Goal: Task Accomplishment & Management: Manage account settings

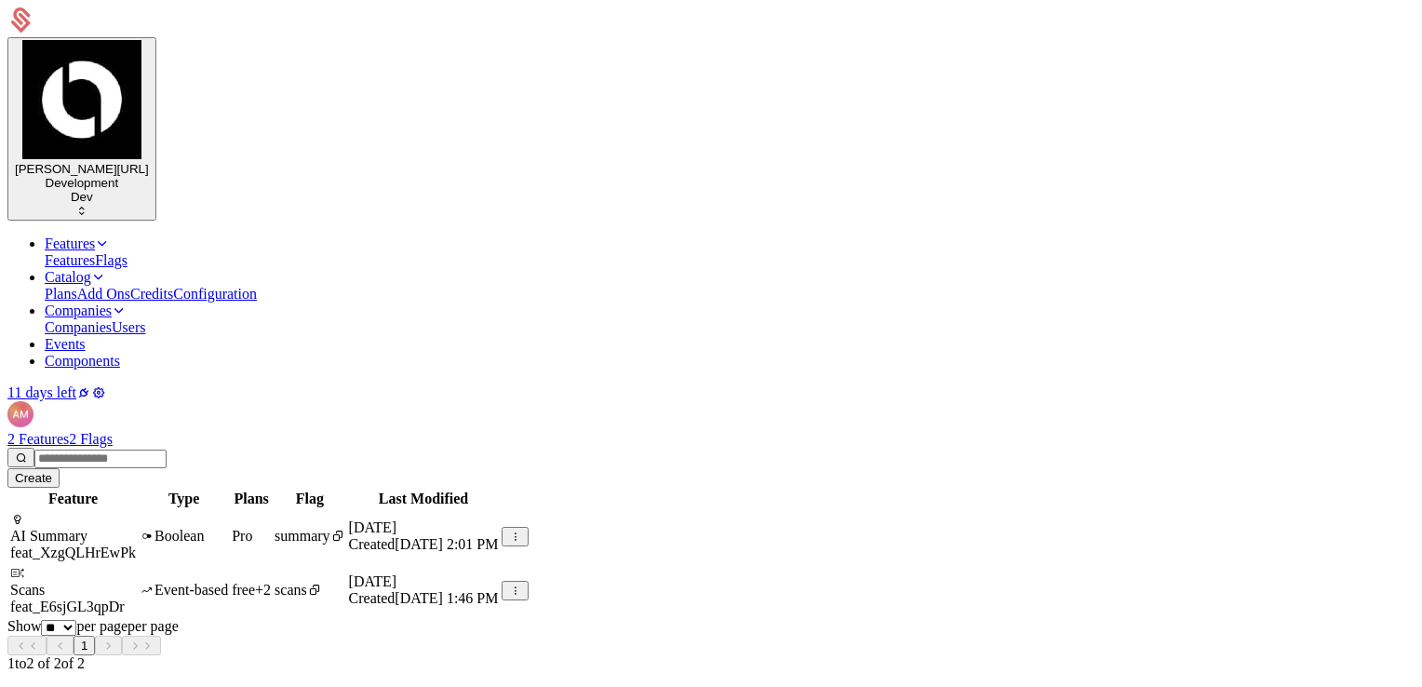
click at [106, 385] on icon at bounding box center [98, 392] width 15 height 15
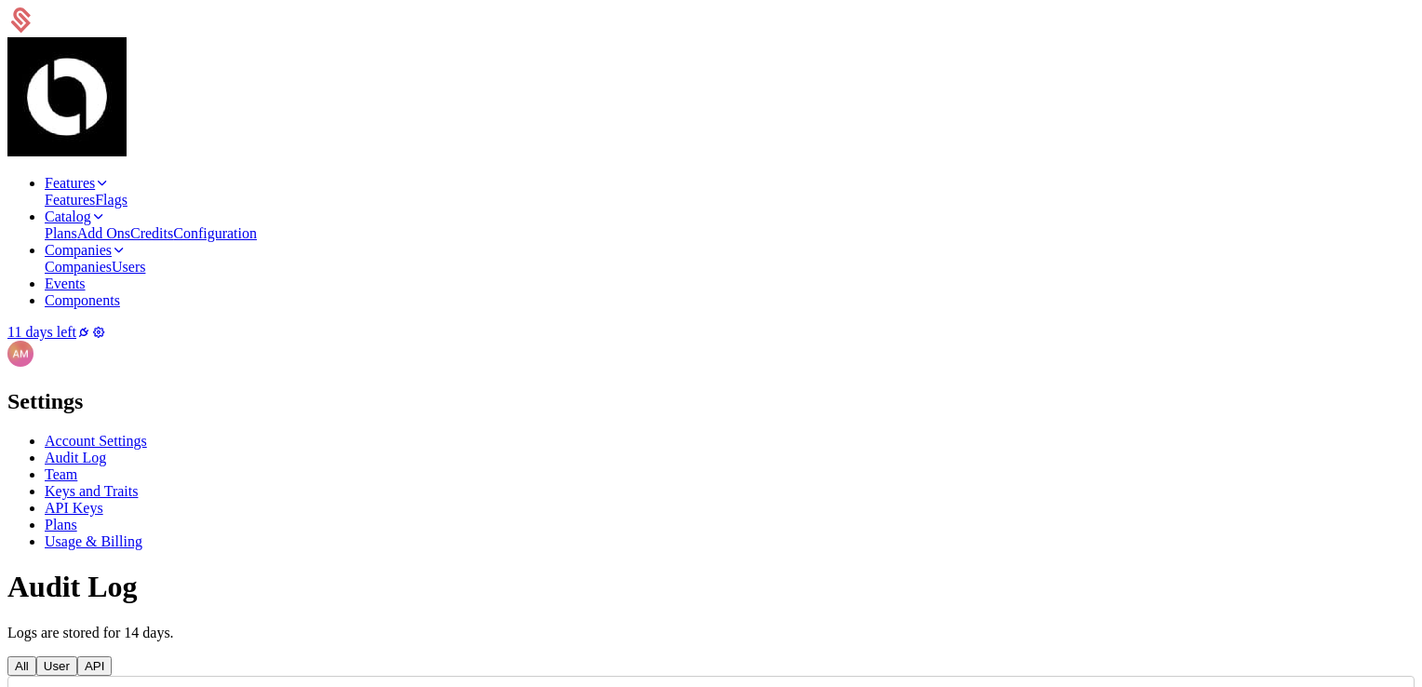
click at [201, 500] on div "API Keys" at bounding box center [730, 508] width 1370 height 17
click at [103, 500] on span "API Keys" at bounding box center [74, 508] width 59 height 16
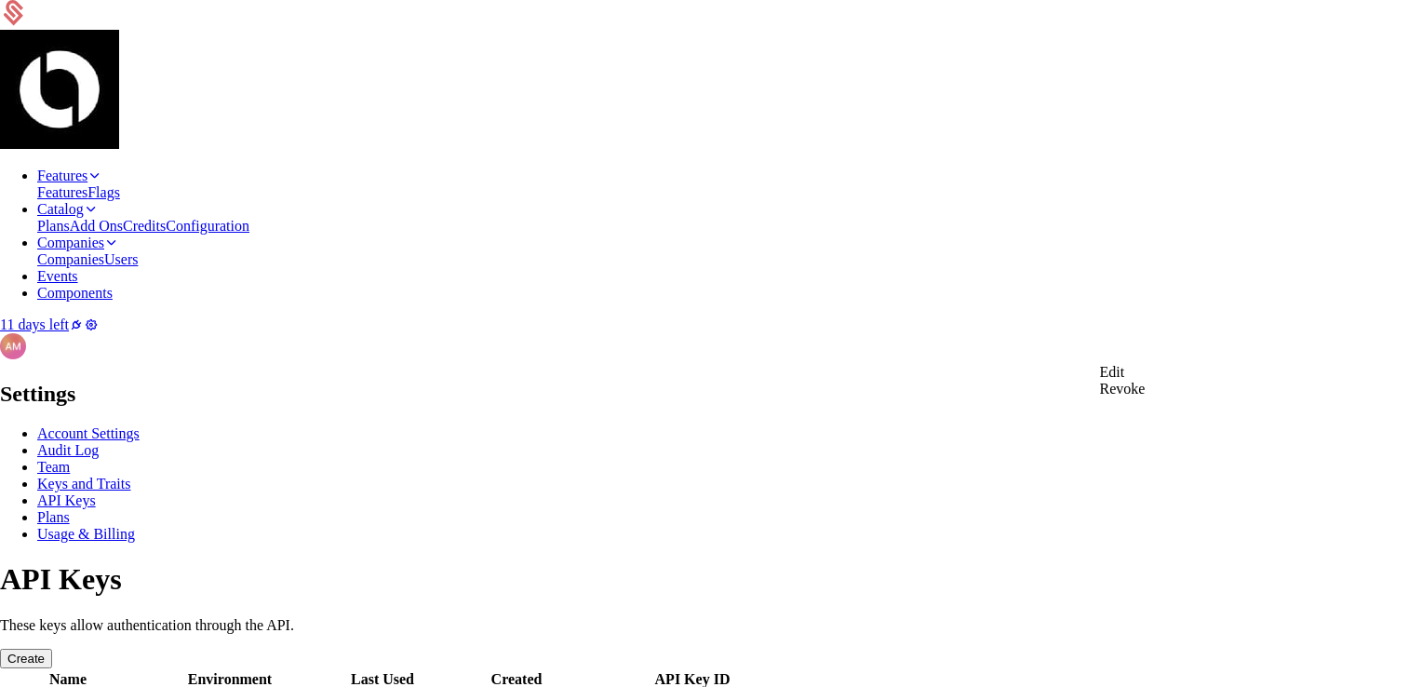
click at [727, 351] on html "Features Features Flags Catalog Plans Add Ons Credits Configuration Companies C…" at bounding box center [711, 372] width 1422 height 745
click at [727, 381] on div "Edit" at bounding box center [1123, 372] width 46 height 17
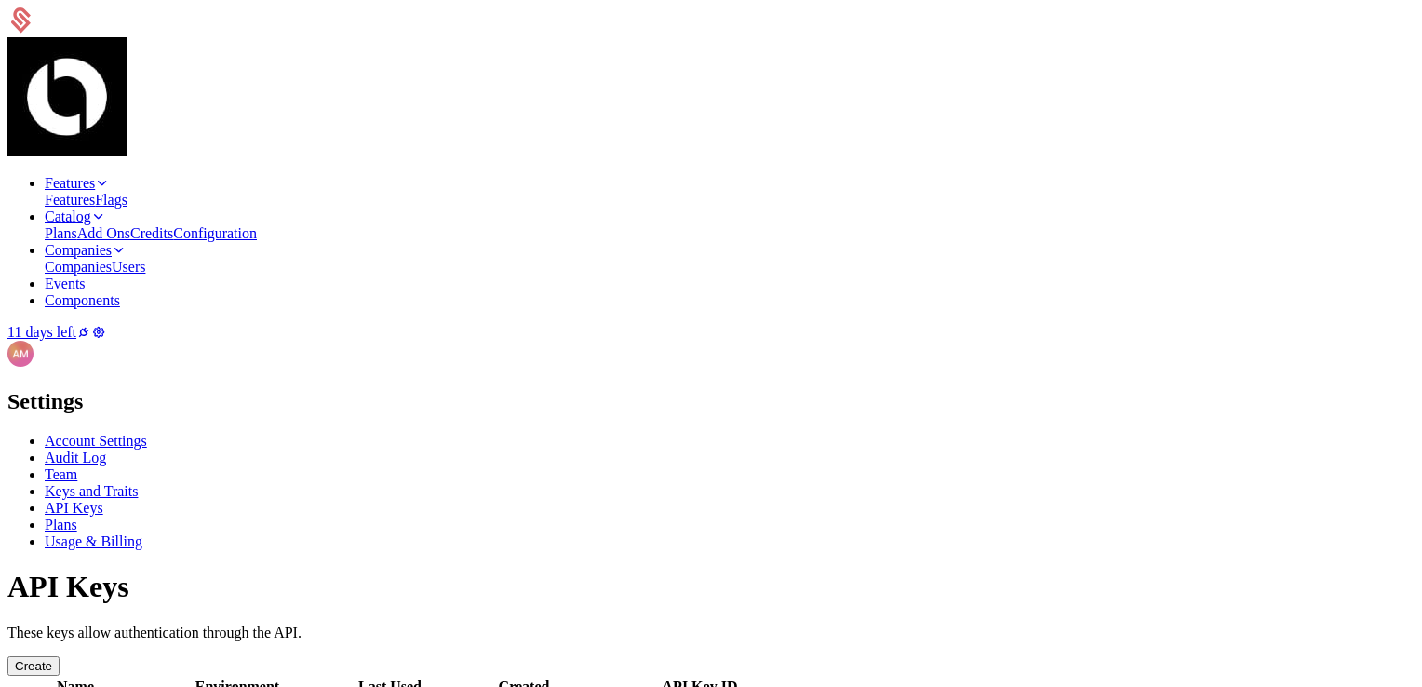
click at [138, 483] on span "Keys and Traits" at bounding box center [91, 491] width 93 height 16
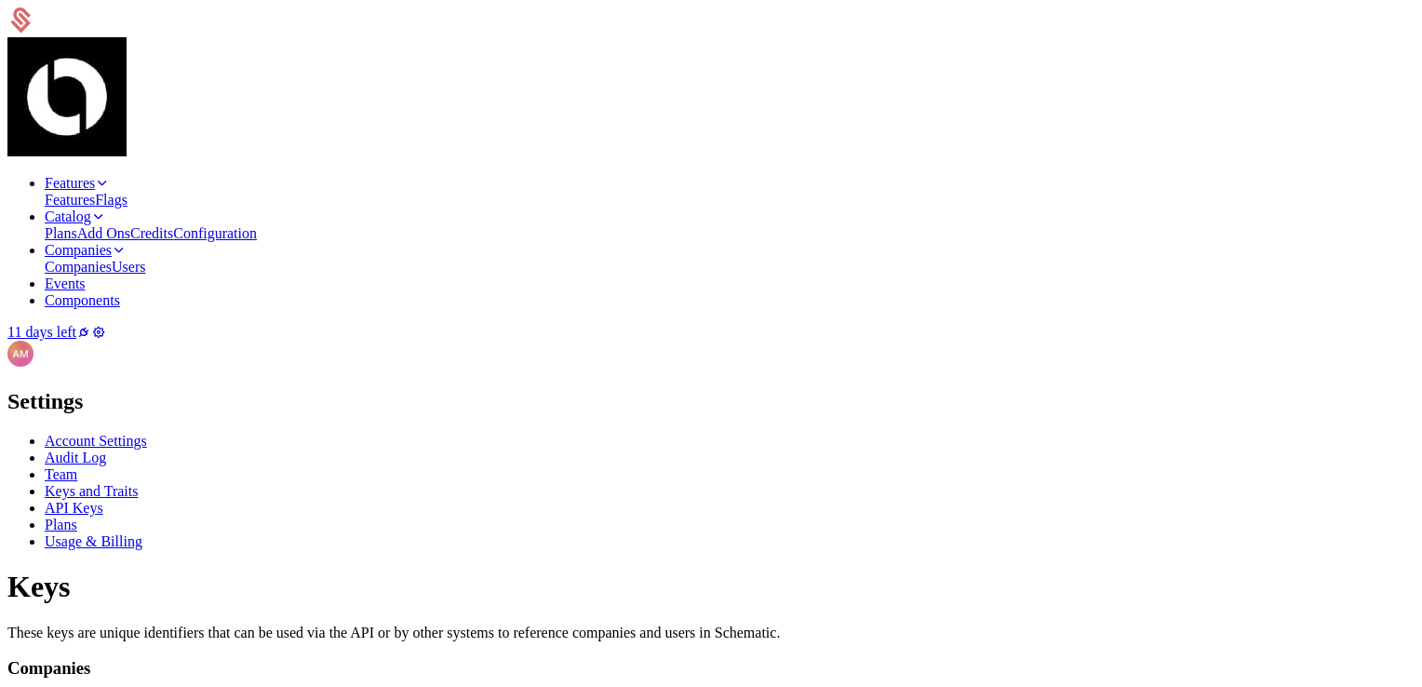
click at [120, 292] on link "Components" at bounding box center [82, 300] width 75 height 16
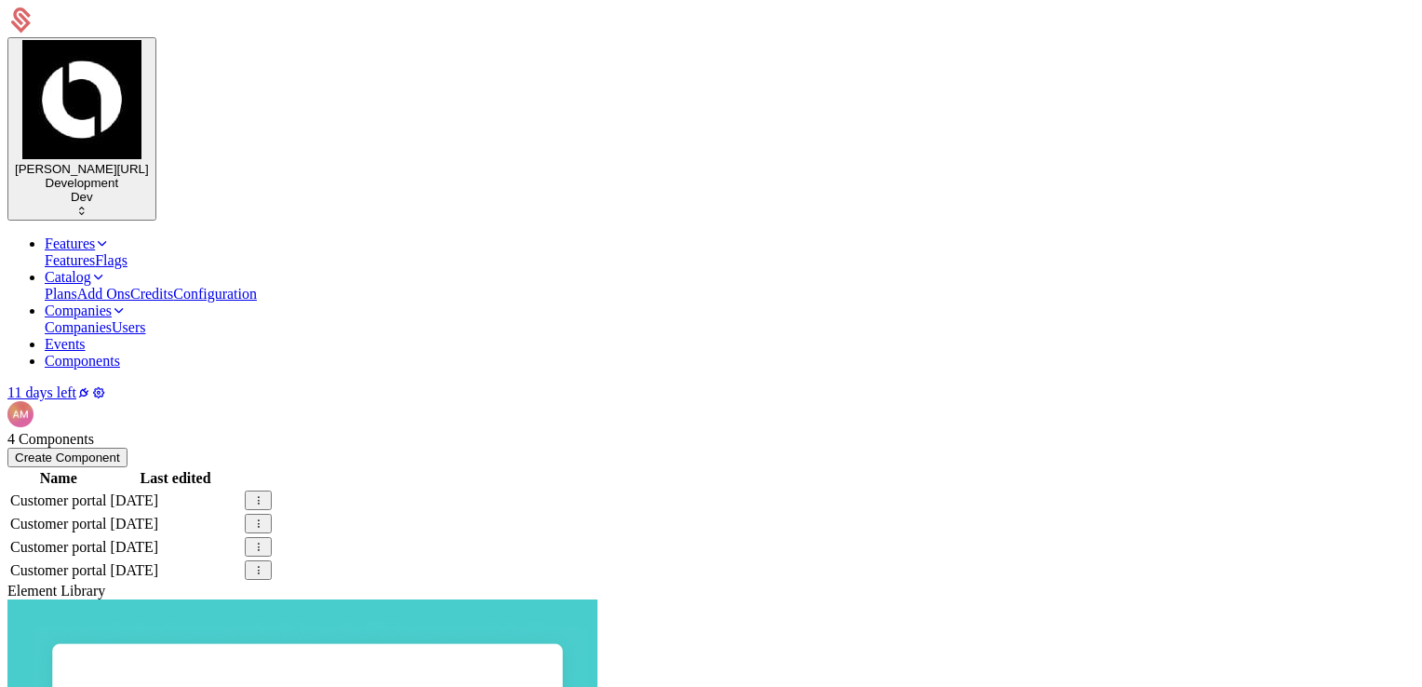
click at [120, 450] on div "Create Component" at bounding box center [67, 457] width 105 height 14
click at [273, 490] on td at bounding box center [258, 500] width 29 height 21
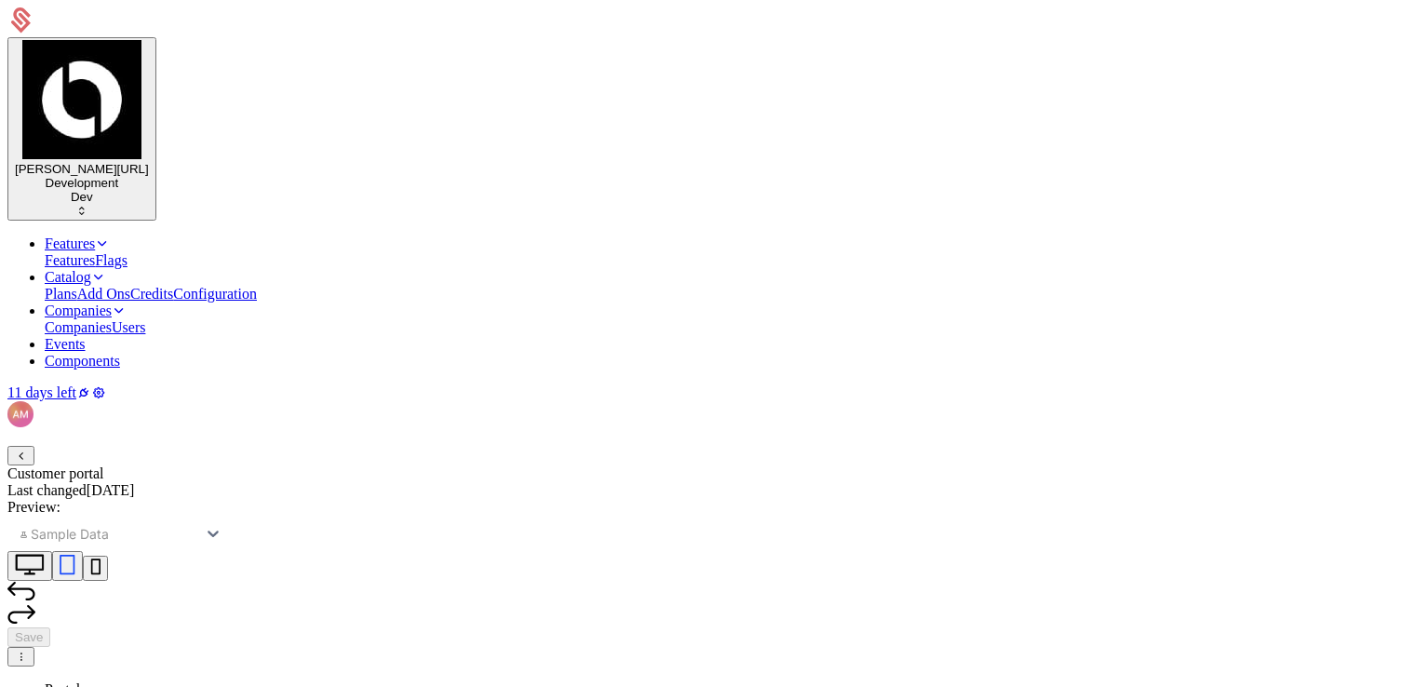
click at [27, 450] on icon "button" at bounding box center [21, 456] width 12 height 12
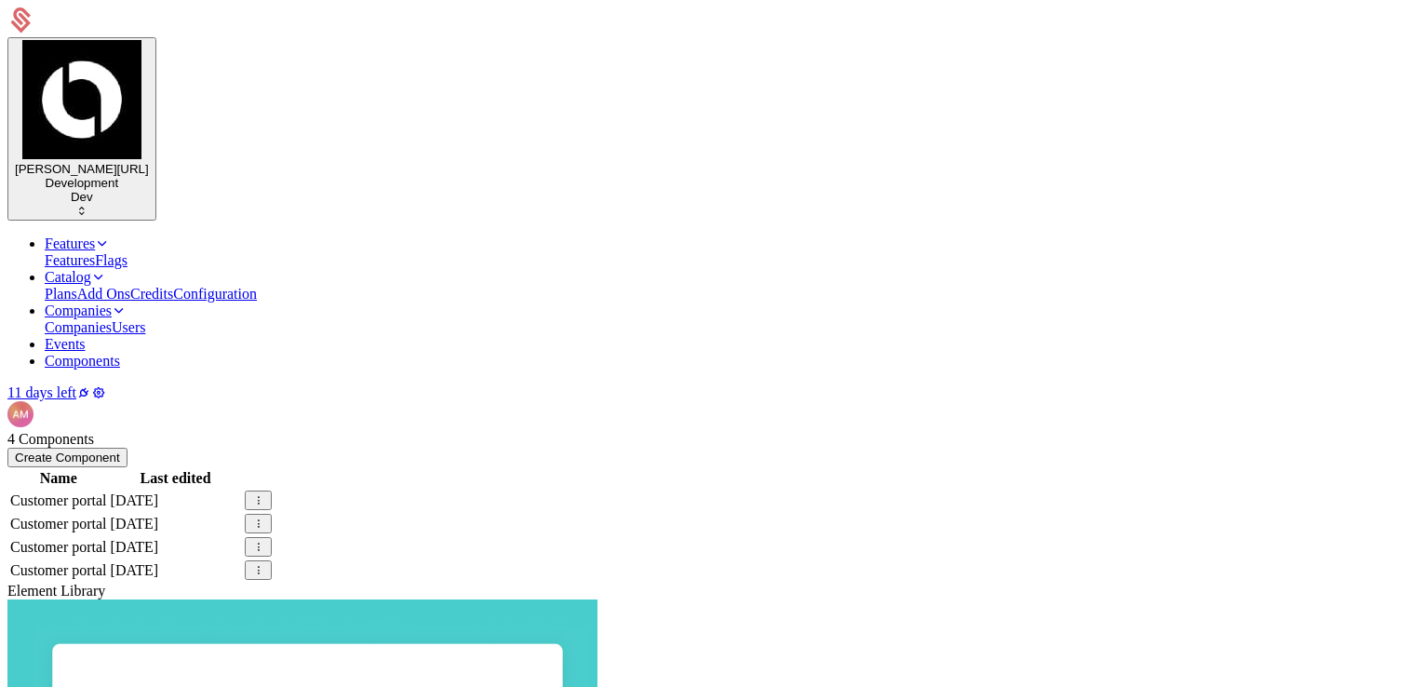
click at [110, 235] on link "Features" at bounding box center [77, 243] width 65 height 16
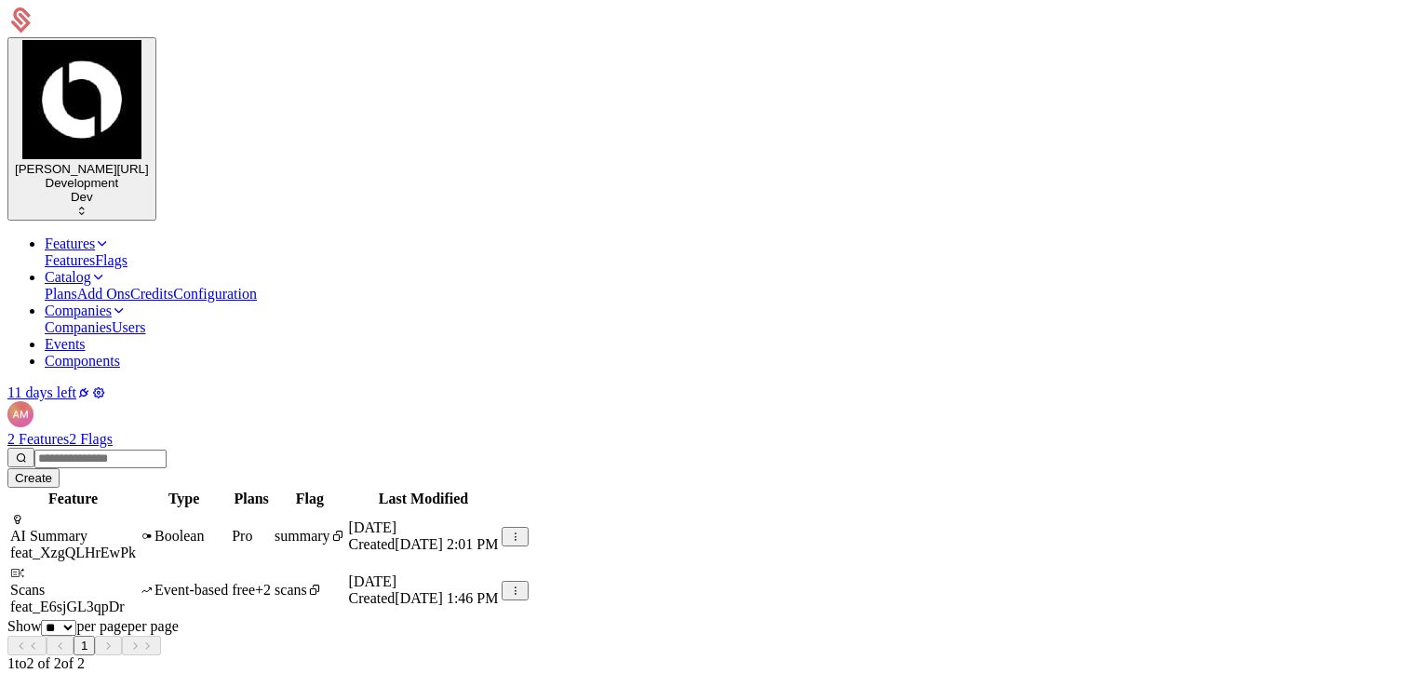
click at [77, 28] on div at bounding box center [710, 22] width 1407 height 30
click at [148, 38] on html "[PERSON_NAME][URL] Development Dev Features Features Flags Catalog Plans Add On…" at bounding box center [711, 411] width 1422 height 823
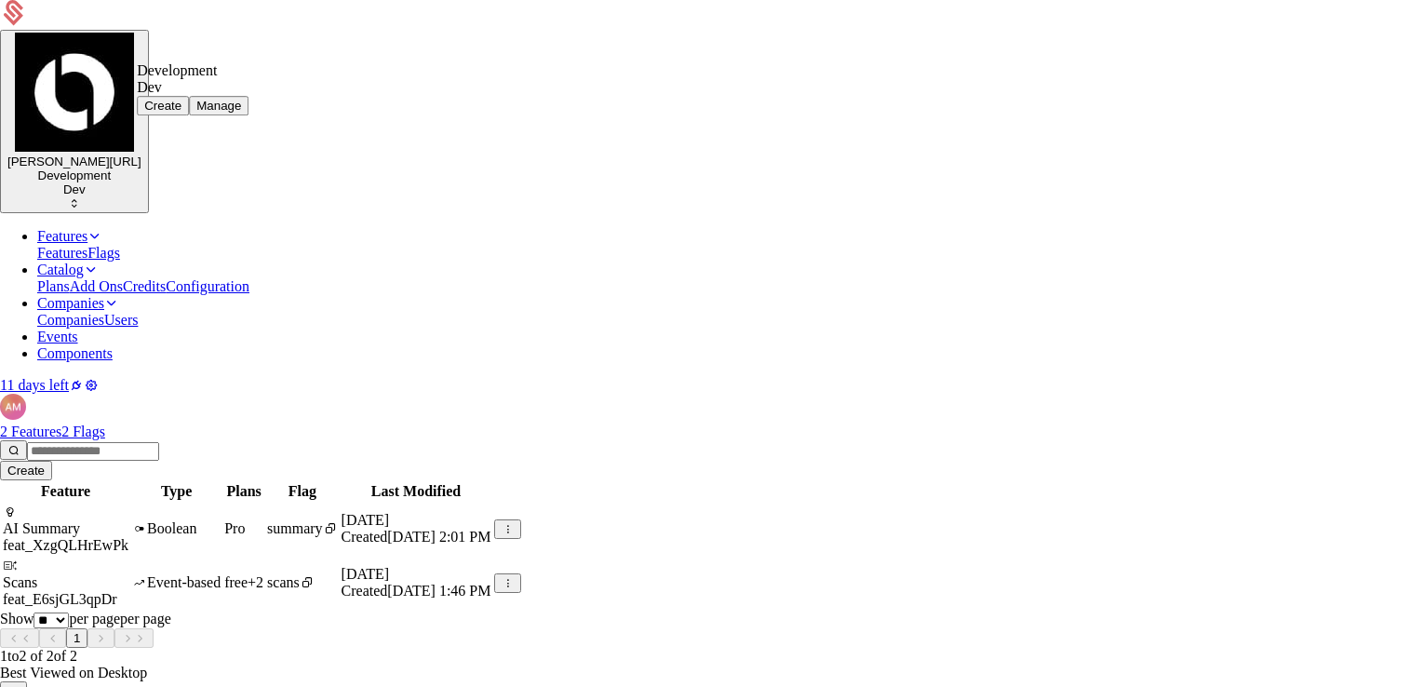
click at [727, 40] on html "[PERSON_NAME][URL] Development Dev Features Features Flags Catalog Plans Add On…" at bounding box center [711, 407] width 1422 height 815
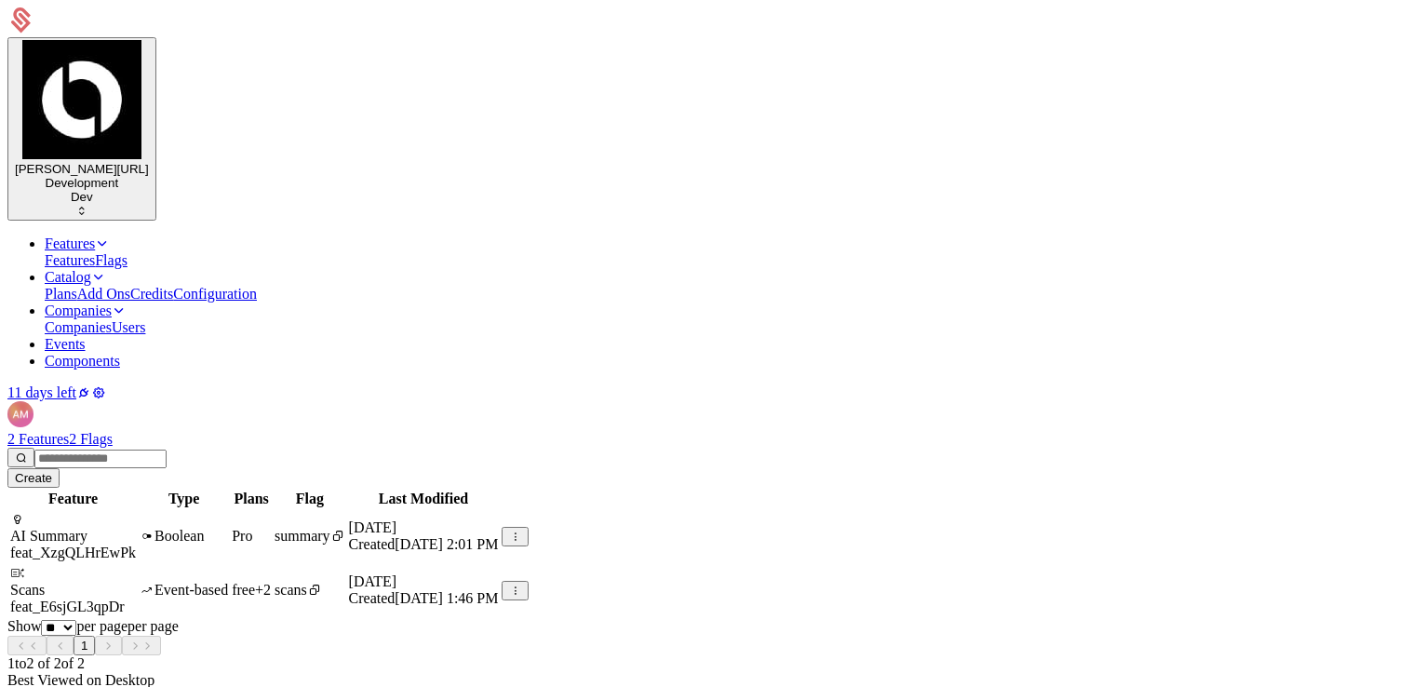
click at [106, 385] on icon at bounding box center [98, 392] width 15 height 15
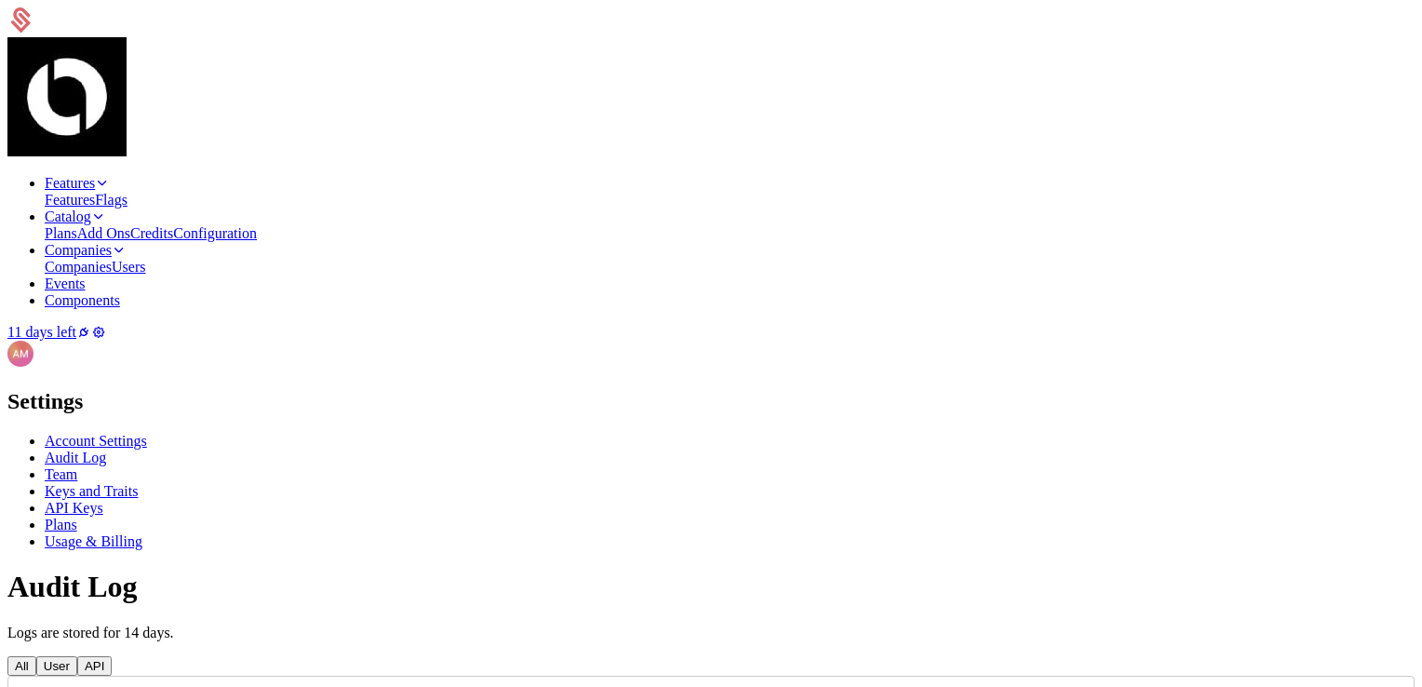
click at [124, 483] on span "Keys and Traits" at bounding box center [91, 491] width 93 height 16
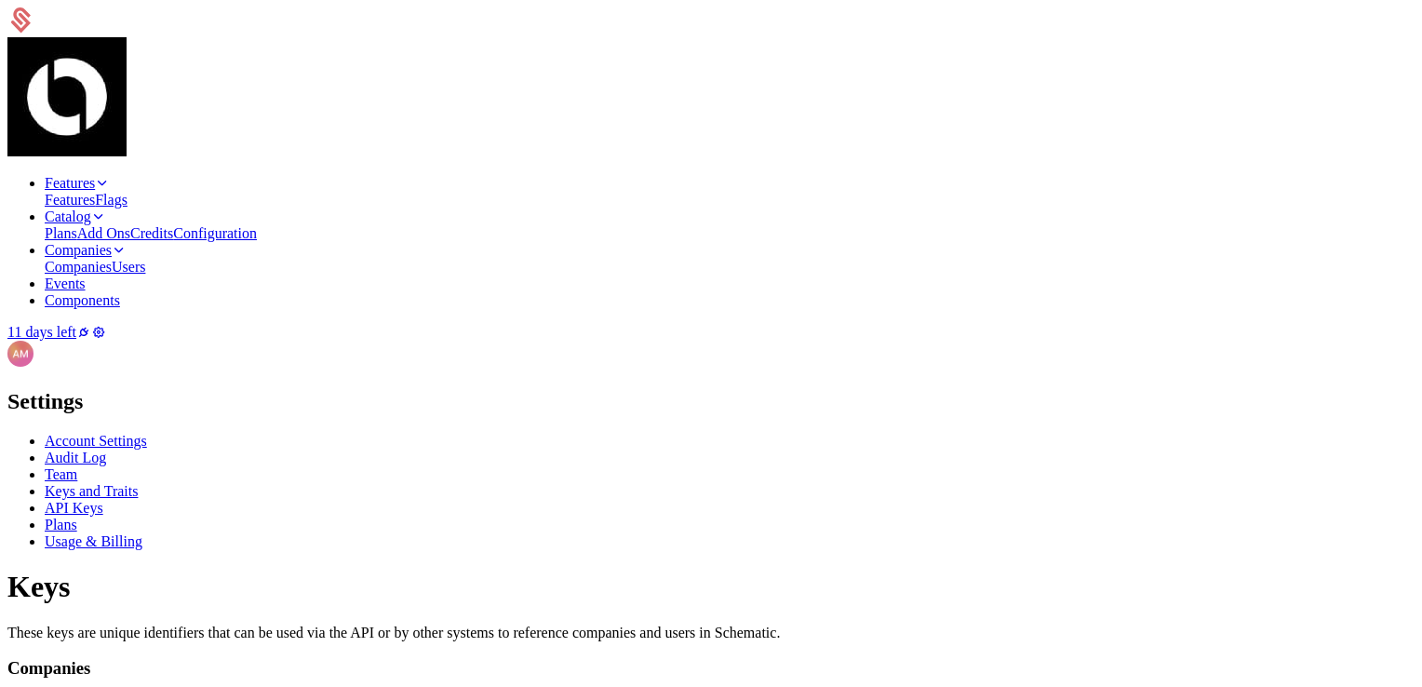
click at [120, 533] on span "Usage & Billing" at bounding box center [94, 541] width 98 height 16
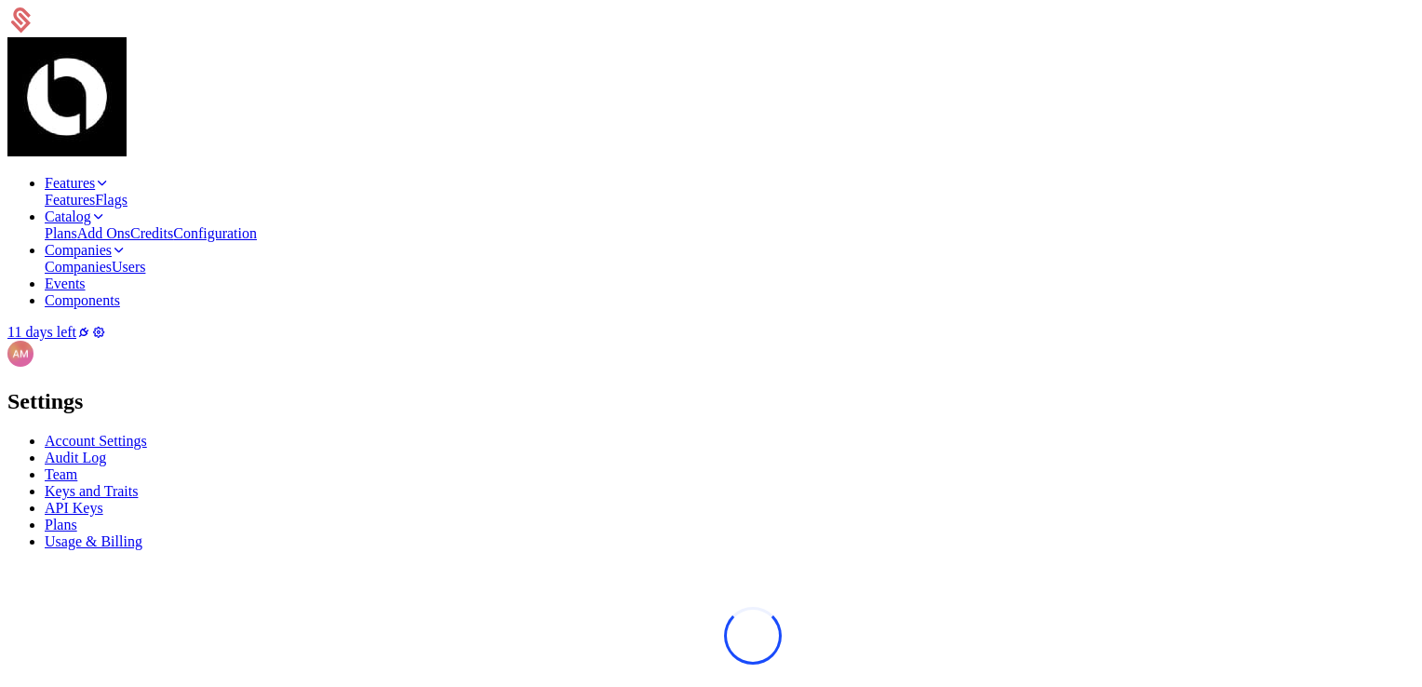
click at [77, 517] on span "Plans" at bounding box center [61, 525] width 33 height 16
click at [103, 500] on span "API Keys" at bounding box center [74, 508] width 59 height 16
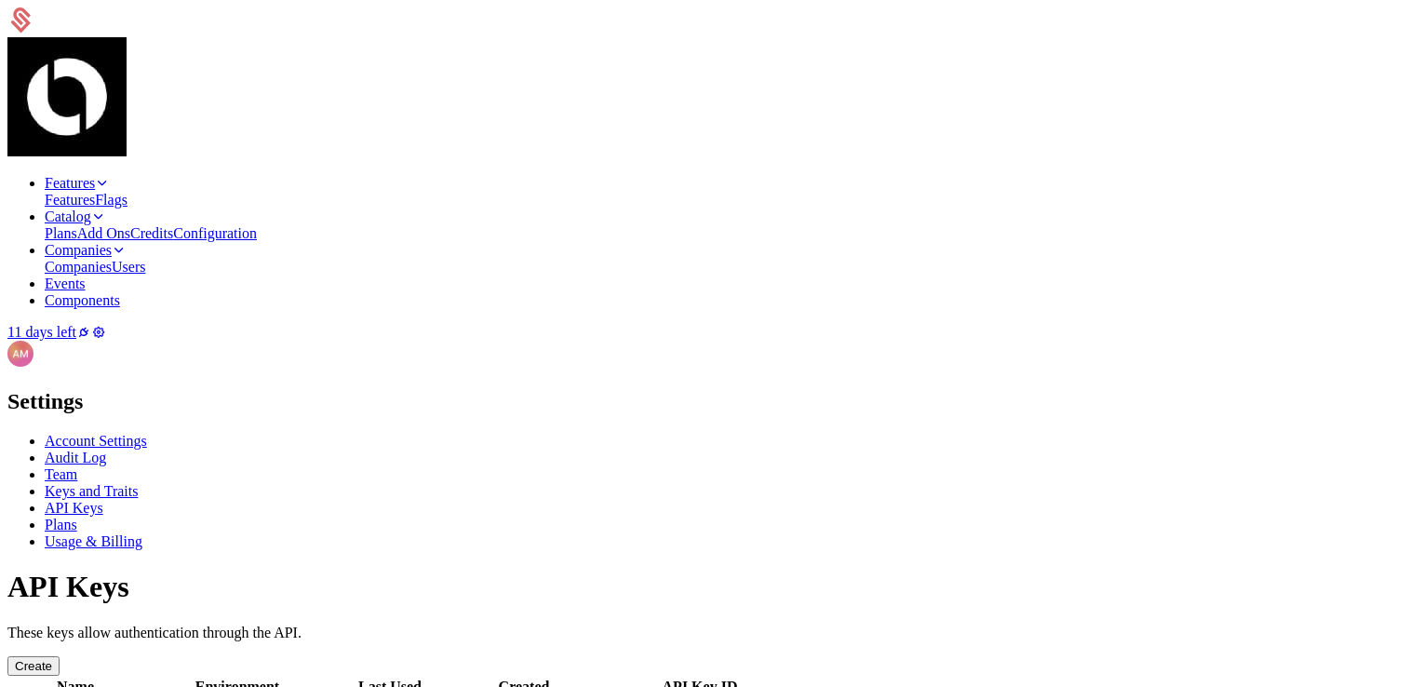
click at [124, 433] on ul "Account Settings Audit Log Team Keys and Traits API Keys Plans Usage & Billing" at bounding box center [710, 491] width 1407 height 117
click at [77, 466] on span "Team" at bounding box center [61, 474] width 33 height 16
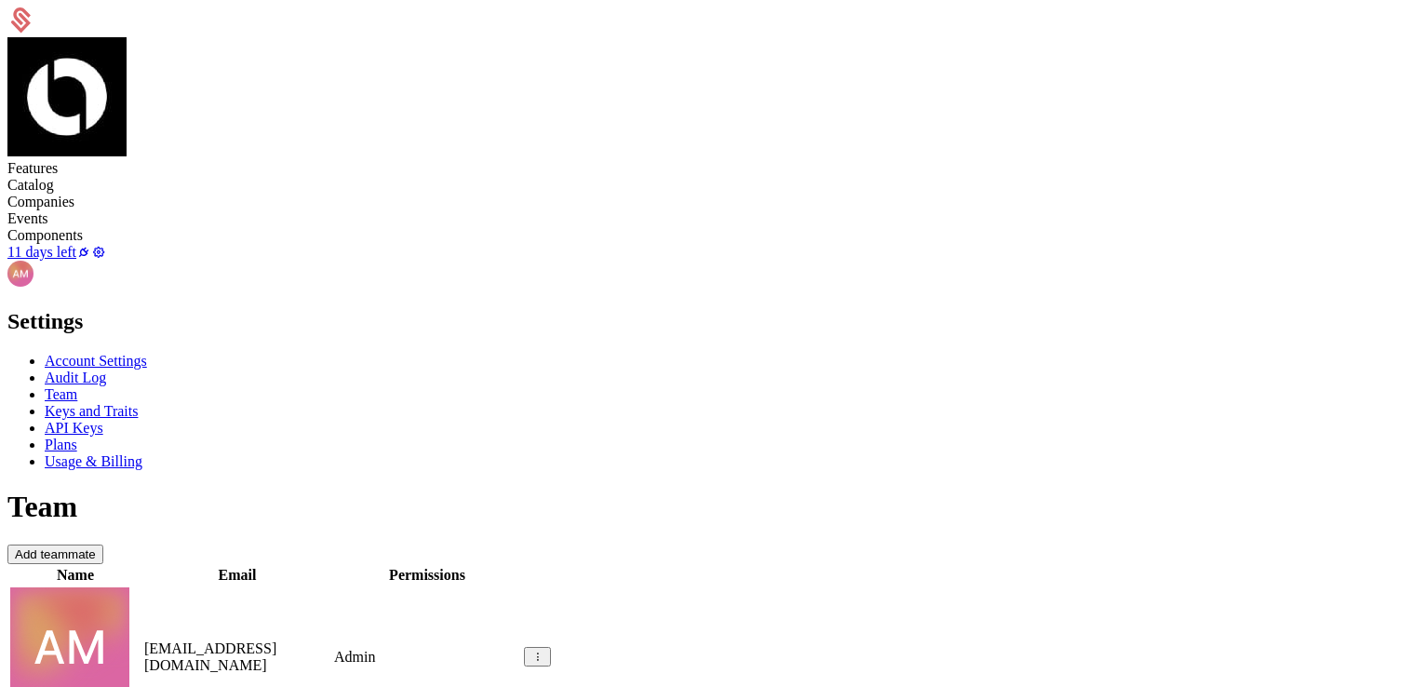
click at [106, 370] on span "Audit Log" at bounding box center [75, 378] width 61 height 16
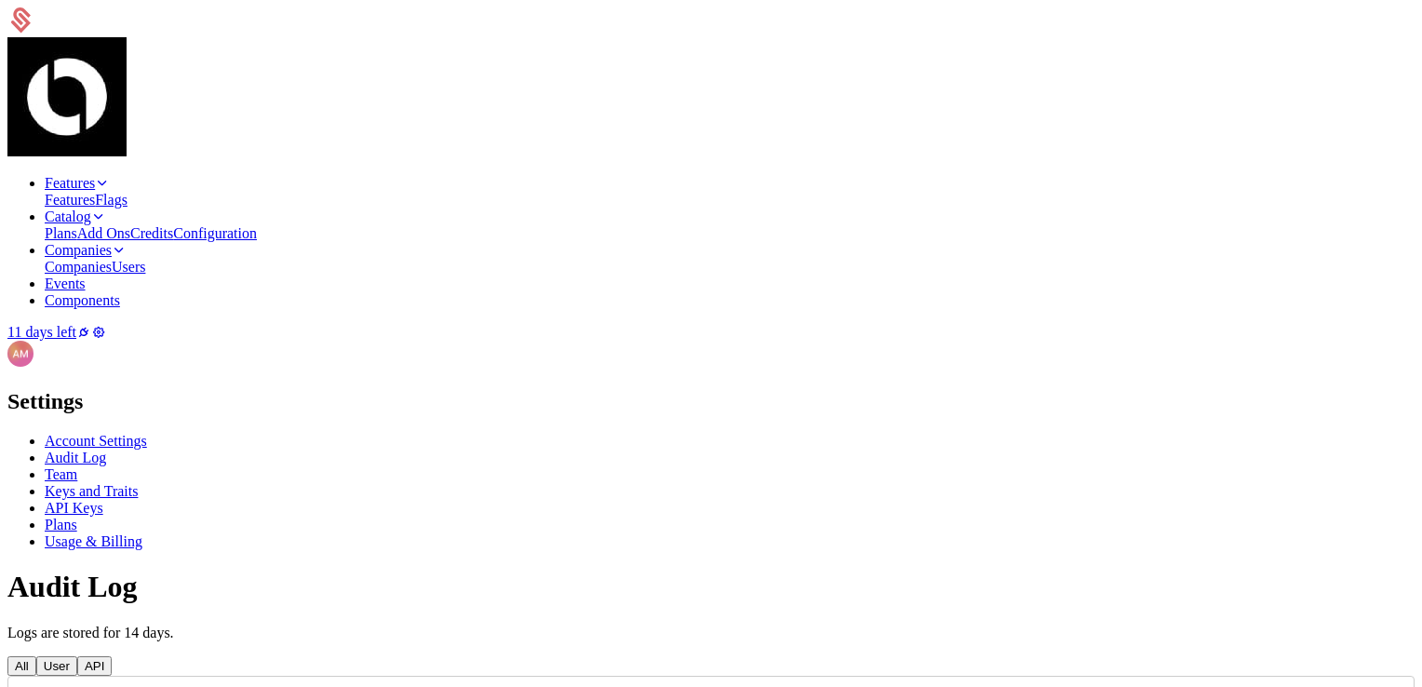
click at [77, 466] on span "Team" at bounding box center [61, 474] width 33 height 16
